Goal: Register for event/course

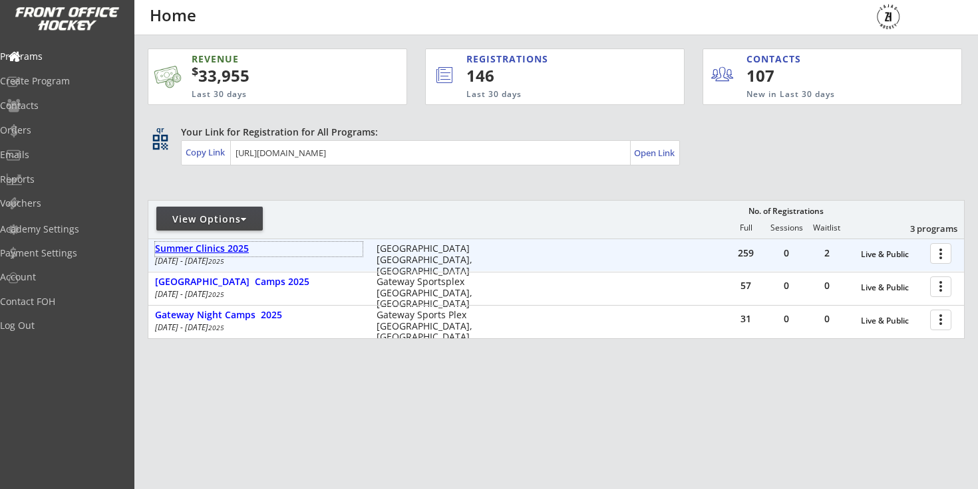
click at [241, 249] on div "Summer Clinics 2025" at bounding box center [258, 248] width 207 height 11
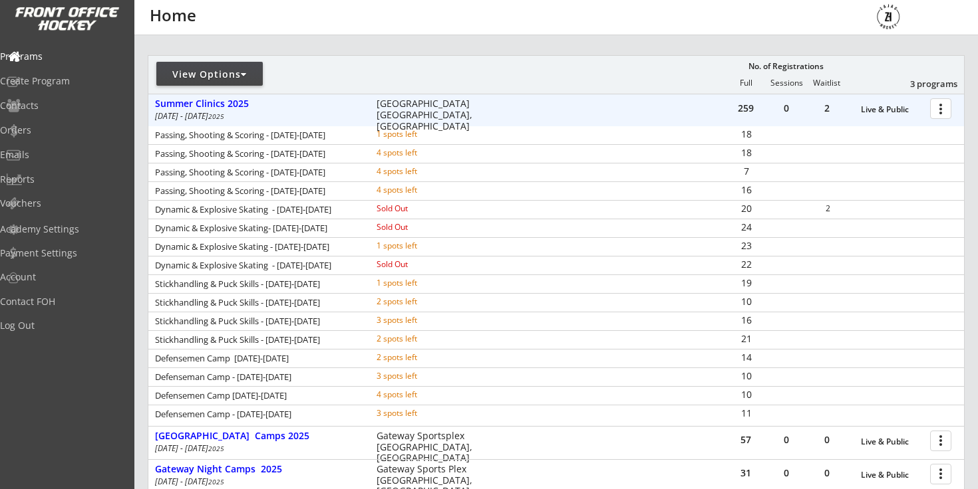
scroll to position [301, 0]
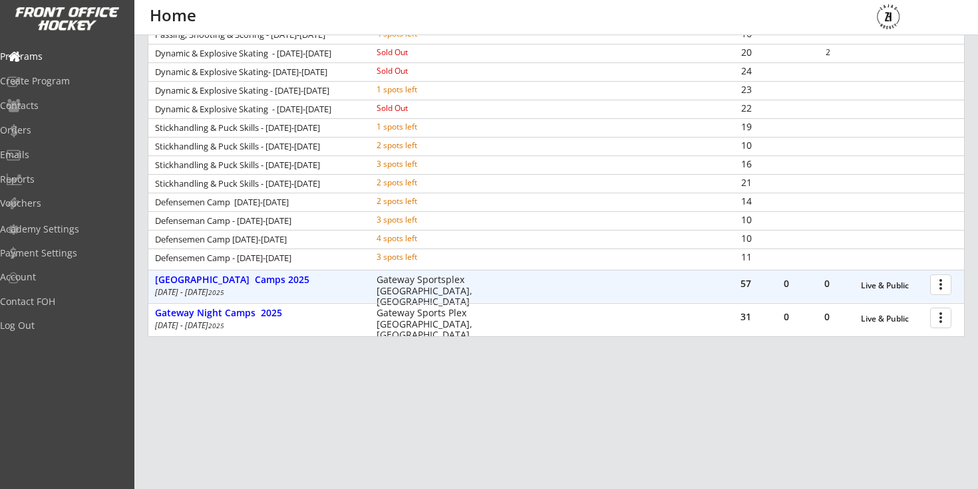
click at [255, 291] on div "[DATE] - [DATE]" at bounding box center [256, 293] width 203 height 8
click at [256, 291] on div "[DATE] - [DATE]" at bounding box center [256, 293] width 203 height 8
click at [264, 282] on div "[GEOGRAPHIC_DATA] Camps 2025" at bounding box center [258, 280] width 207 height 11
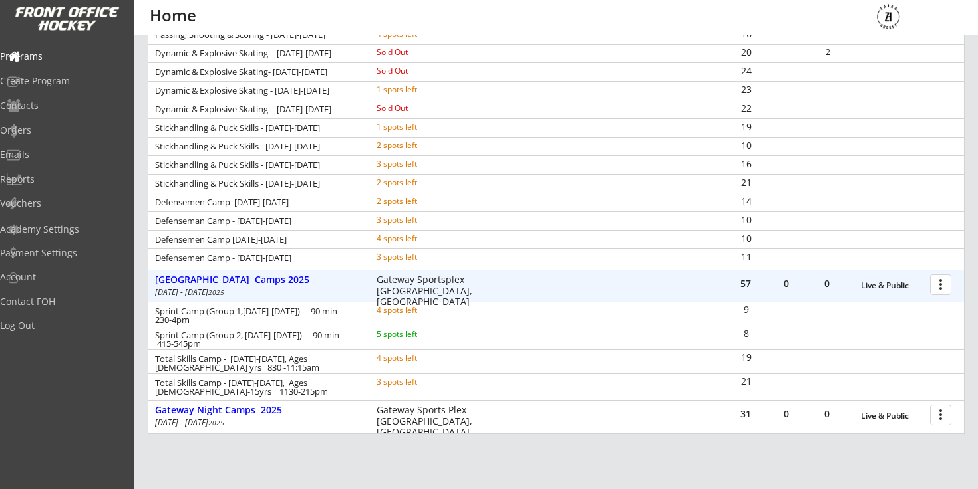
click at [264, 282] on div "[GEOGRAPHIC_DATA] Camps 2025" at bounding box center [258, 280] width 207 height 11
